Goal: Information Seeking & Learning: Learn about a topic

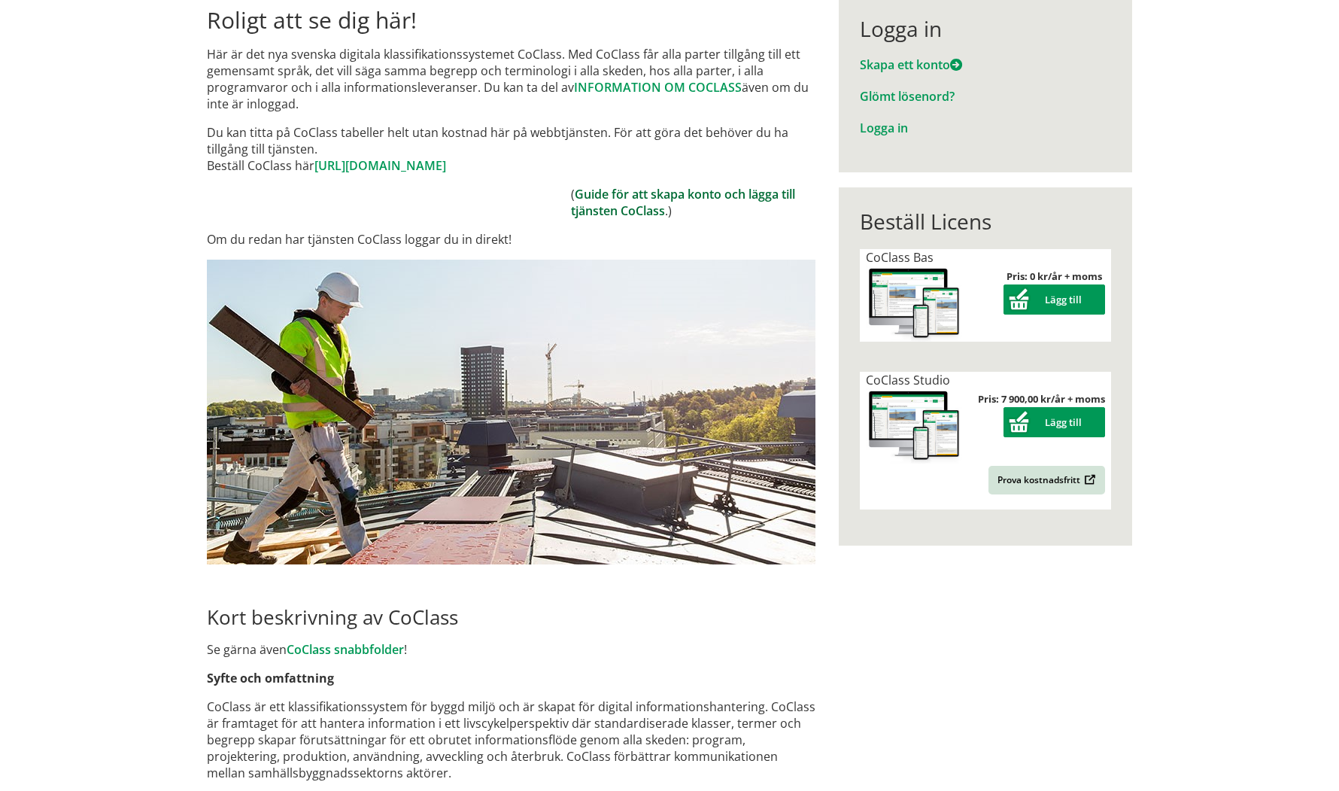
scroll to position [13, 0]
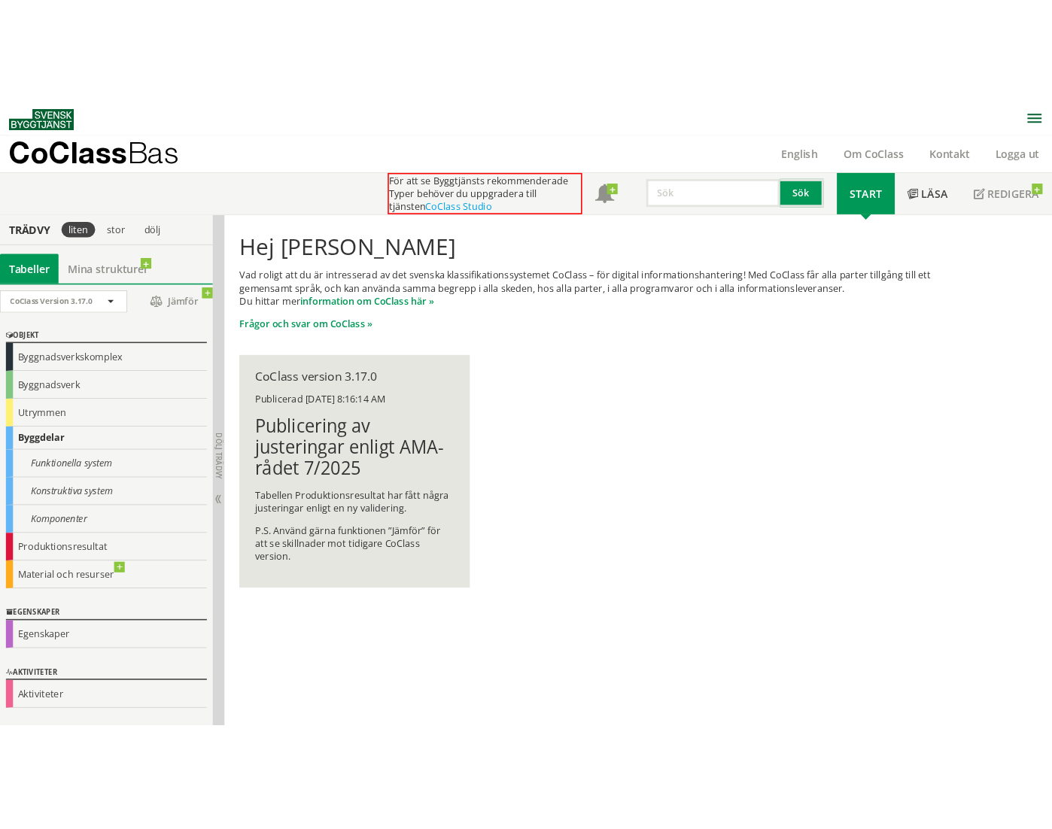
scroll to position [1, 0]
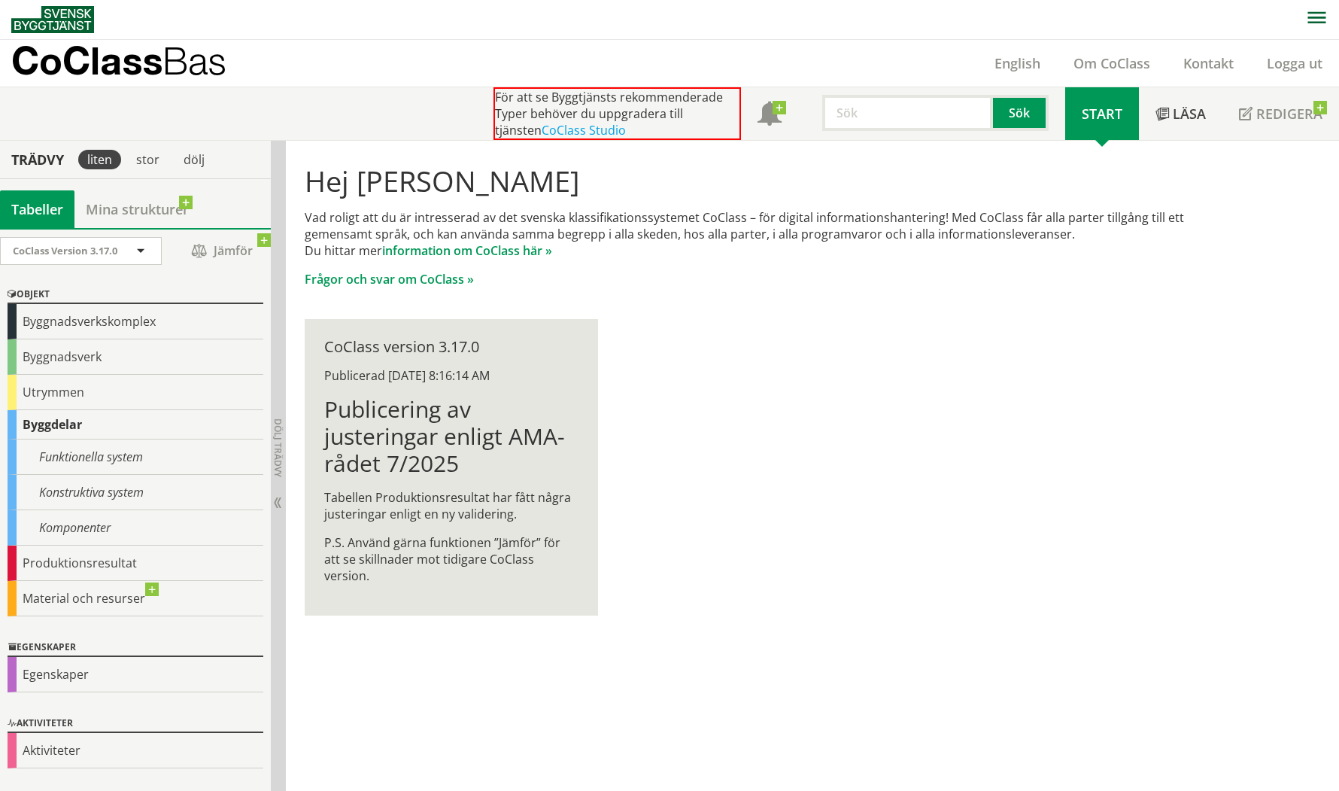
click at [859, 123] on input "text" at bounding box center [907, 113] width 171 height 36
type input "byggdel"
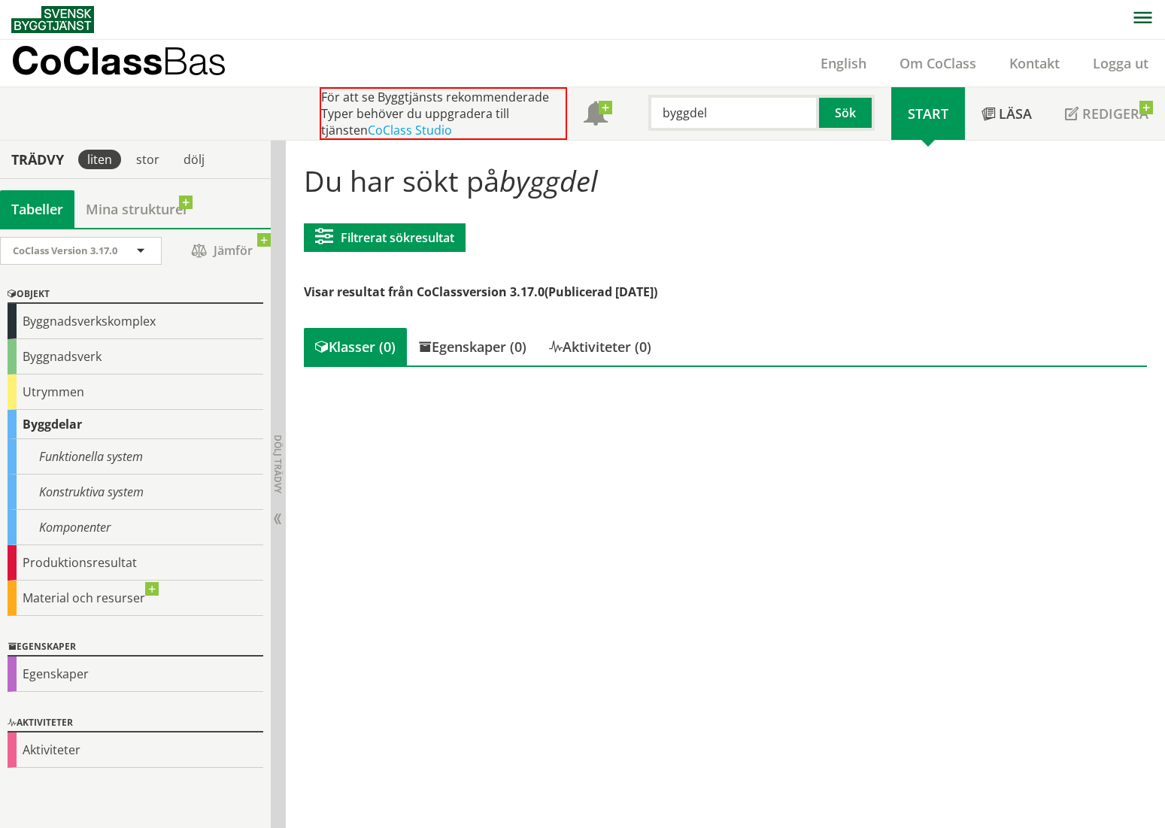
click at [61, 430] on div "Byggdelar" at bounding box center [136, 424] width 256 height 29
click at [61, 427] on div "Byggdelar" at bounding box center [136, 424] width 256 height 29
click at [111, 521] on div "Komponenter" at bounding box center [136, 527] width 256 height 35
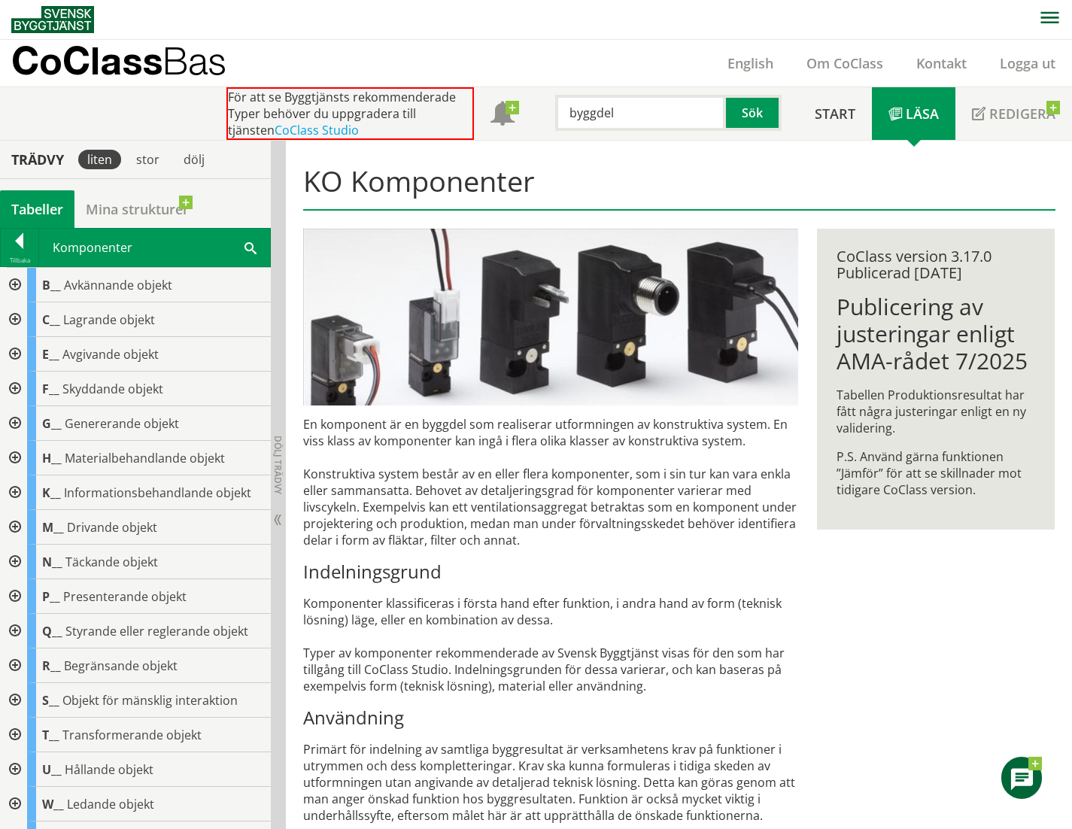
click at [915, 674] on div "KO Komponenter En komponent är en byggdel som realiserar utformningen av konstr…" at bounding box center [679, 728] width 786 height 1174
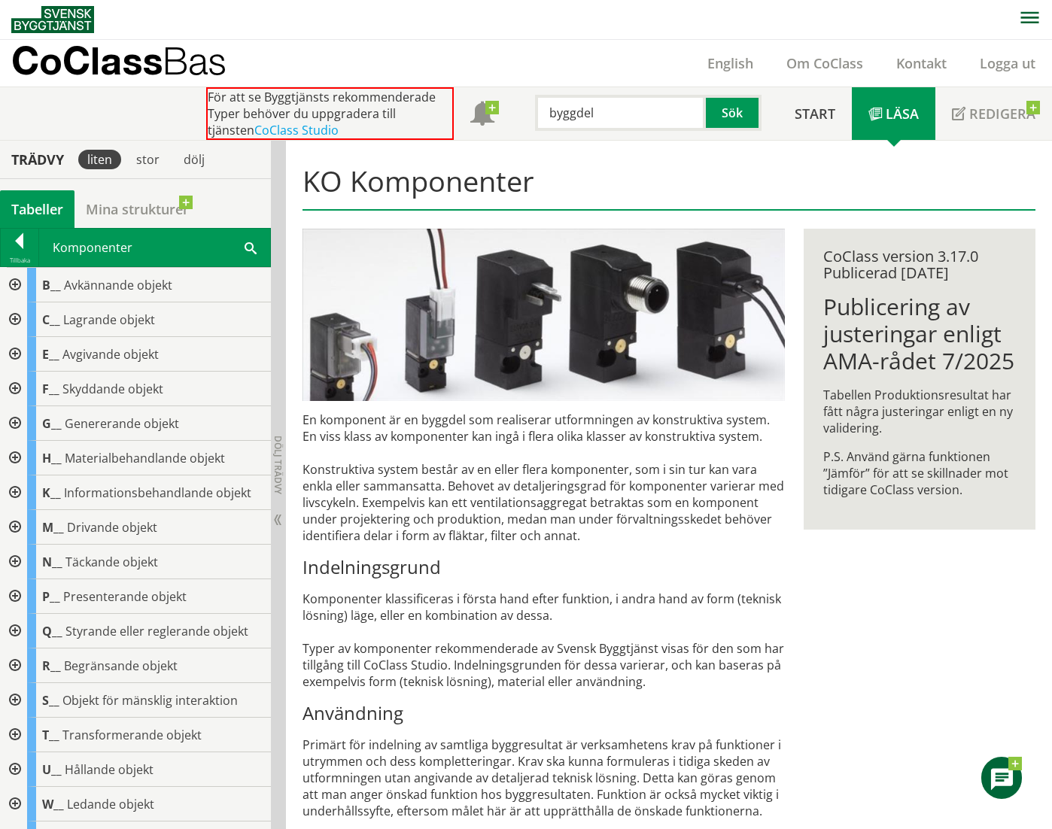
click at [935, 572] on div "KO Komponenter En komponent är en byggdel som realiserar utformningen av konstr…" at bounding box center [669, 725] width 766 height 1169
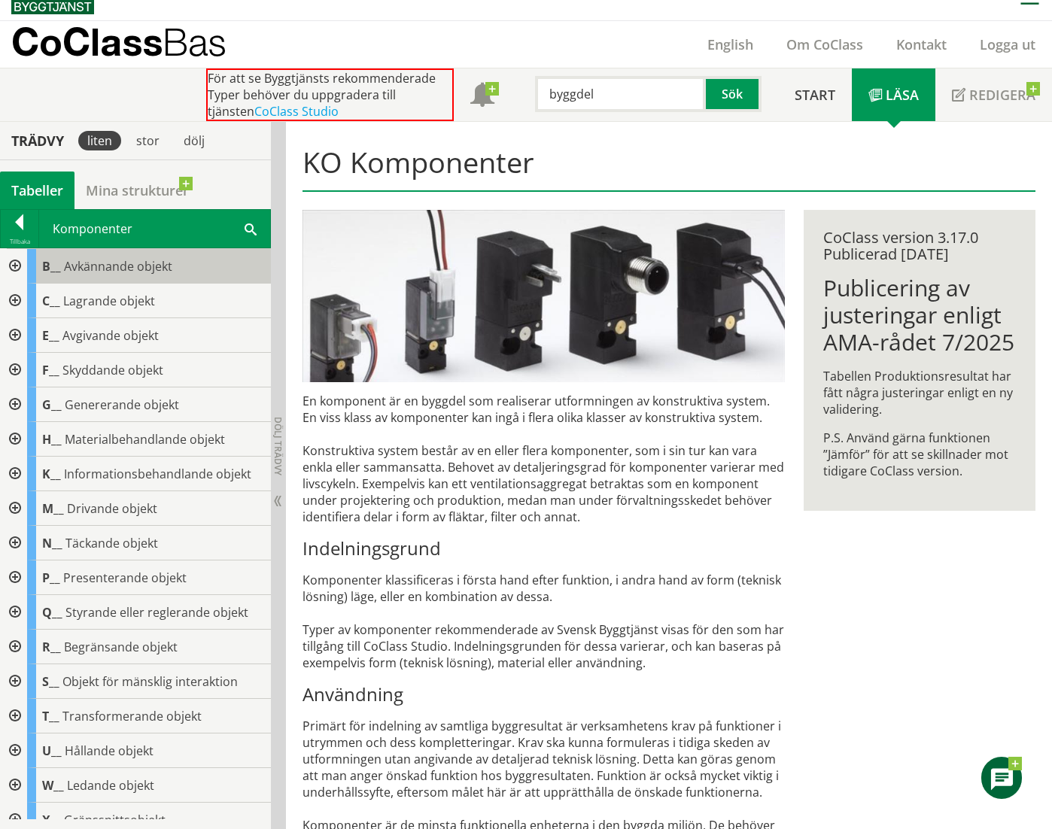
scroll to position [1, 0]
